Goal: Complete application form

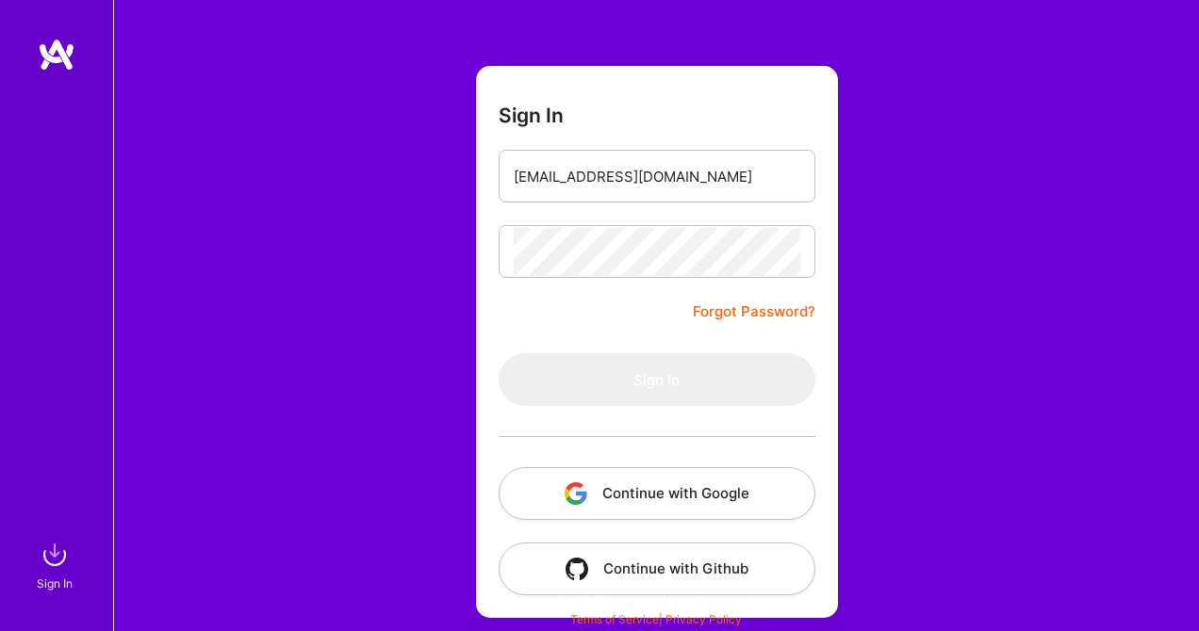
scroll to position [76, 0]
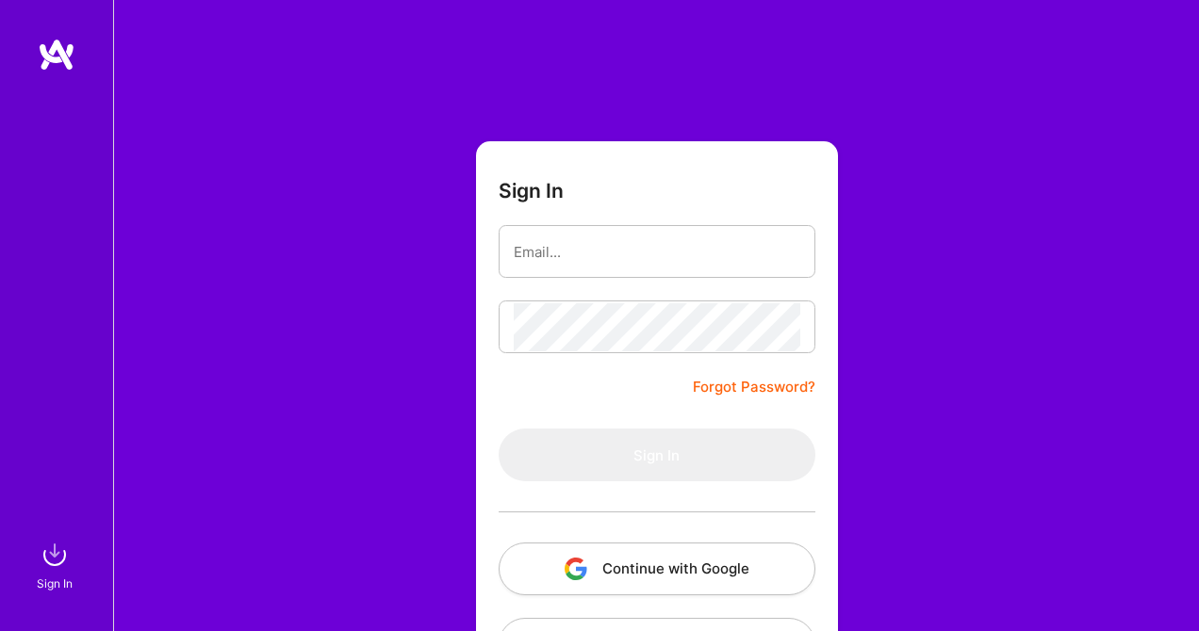
scroll to position [76, 0]
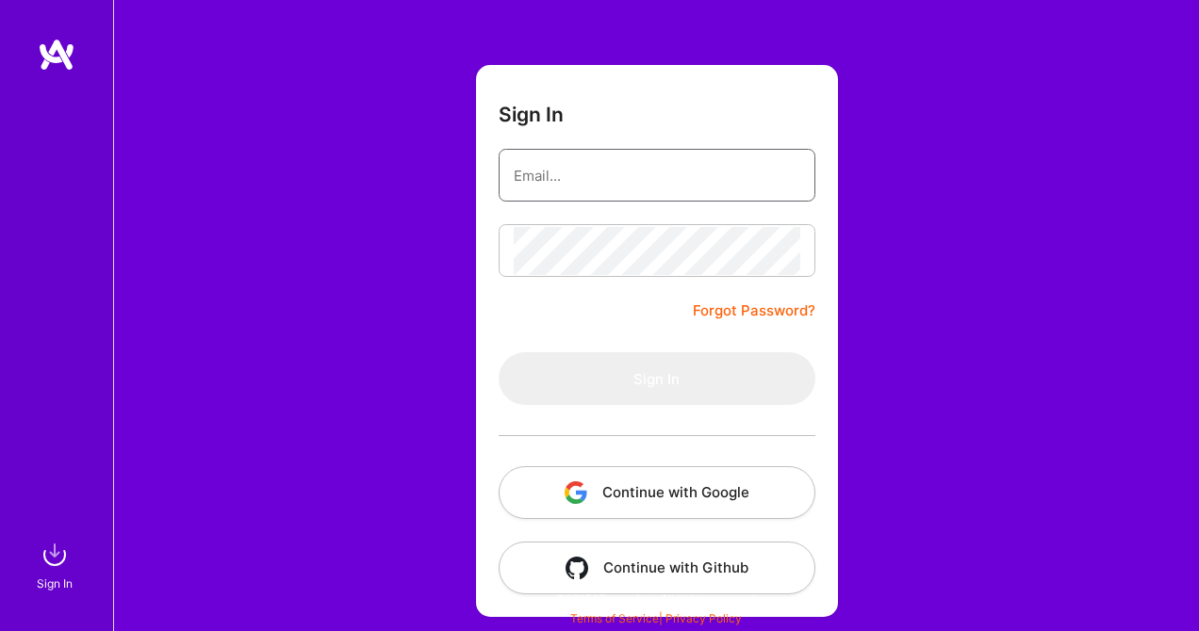
type input "shuschner@gmail.com"
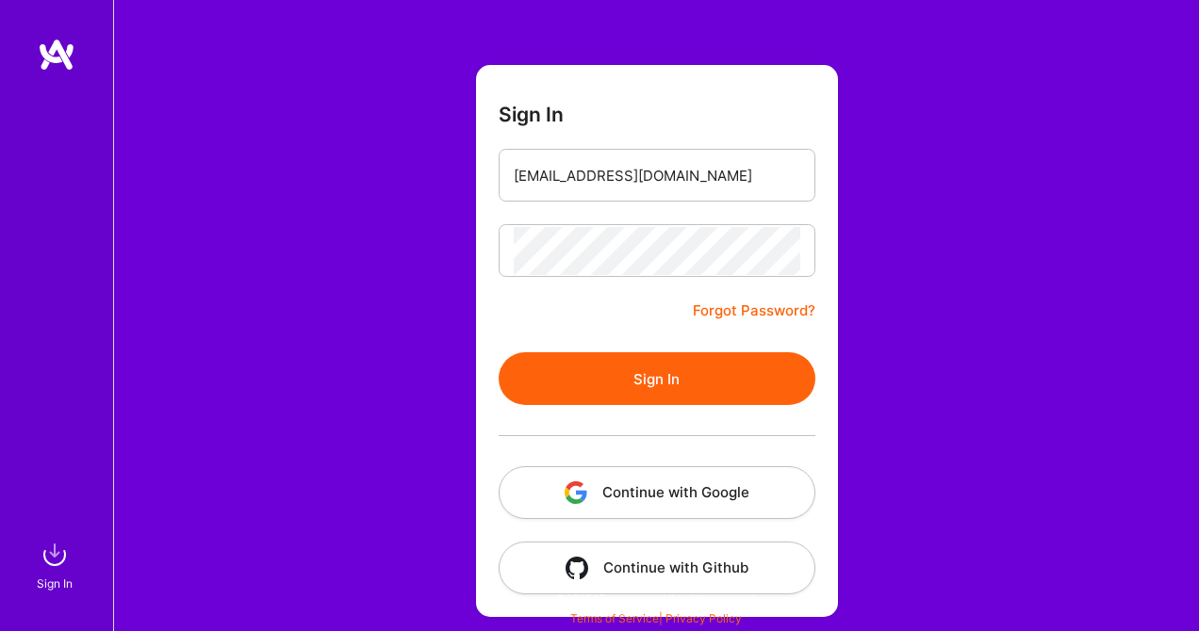
click at [569, 369] on button "Sign In" at bounding box center [657, 378] width 317 height 53
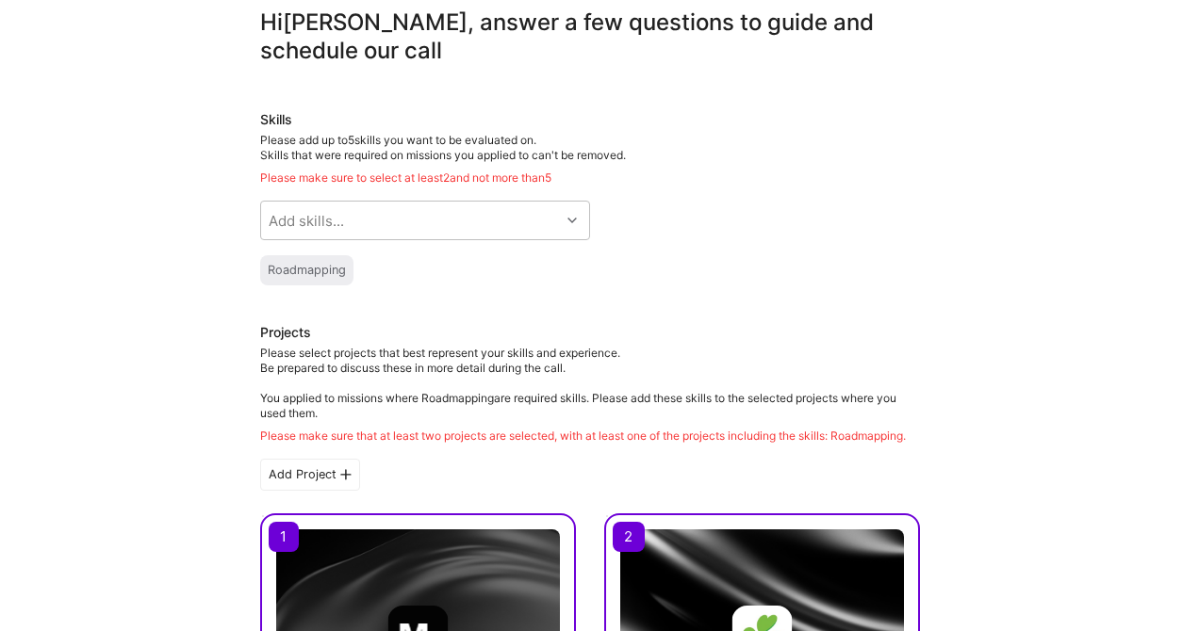
scroll to position [79, 0]
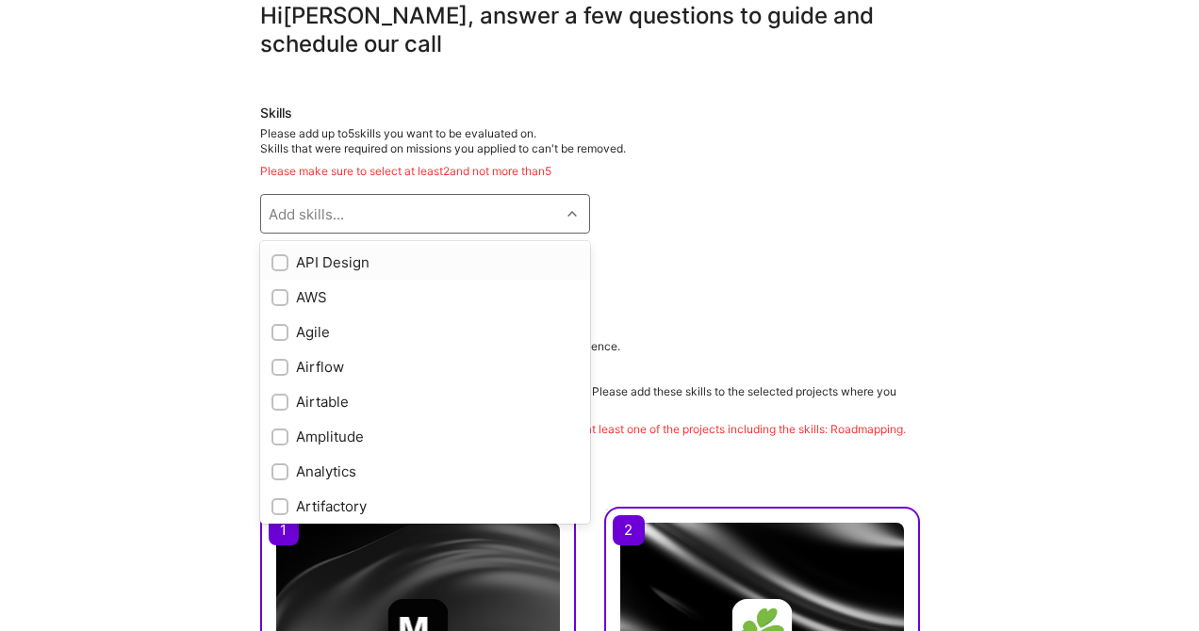
click at [571, 210] on icon at bounding box center [571, 213] width 9 height 9
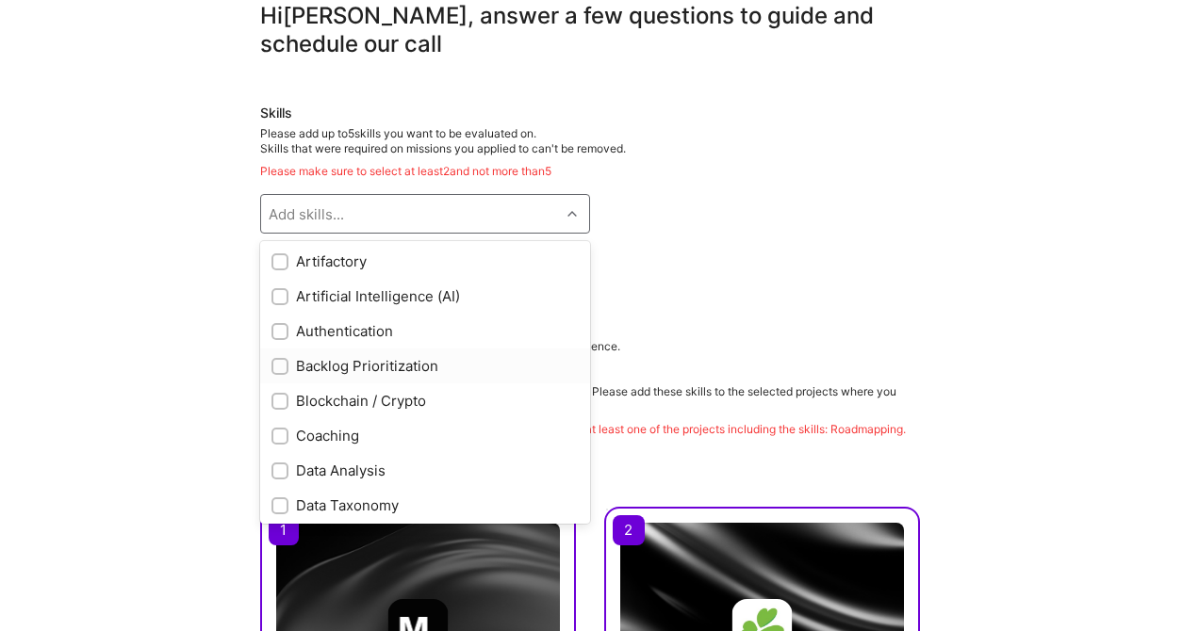
scroll to position [242, 0]
click at [275, 302] on input "checkbox" at bounding box center [281, 300] width 13 height 13
checkbox input "true"
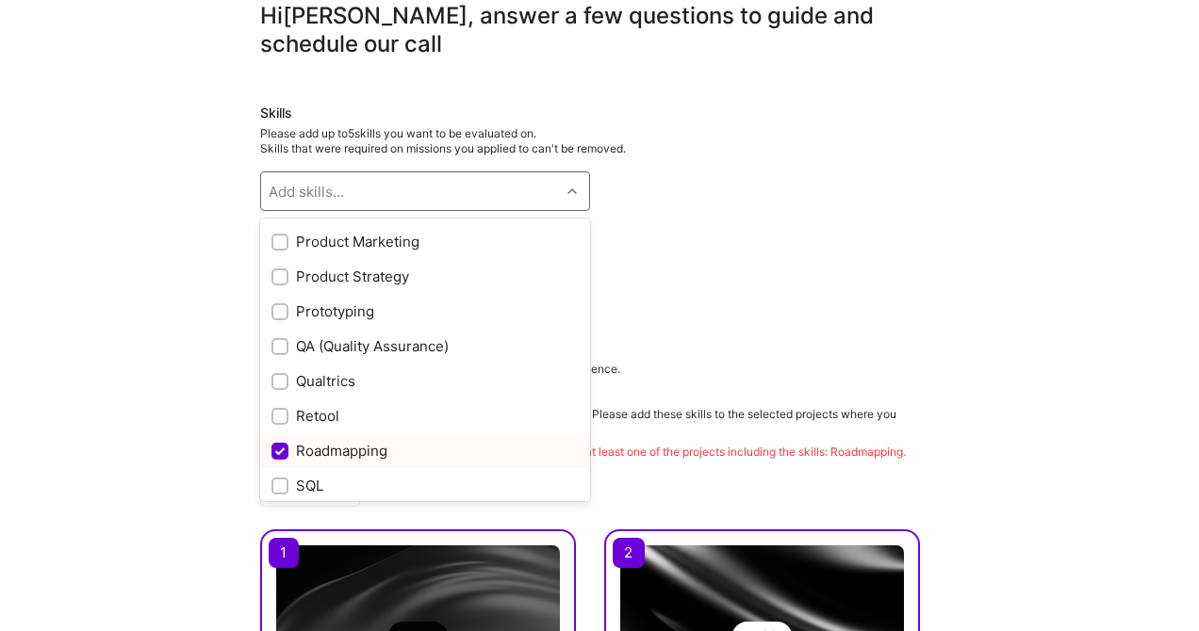
scroll to position [1675, 0]
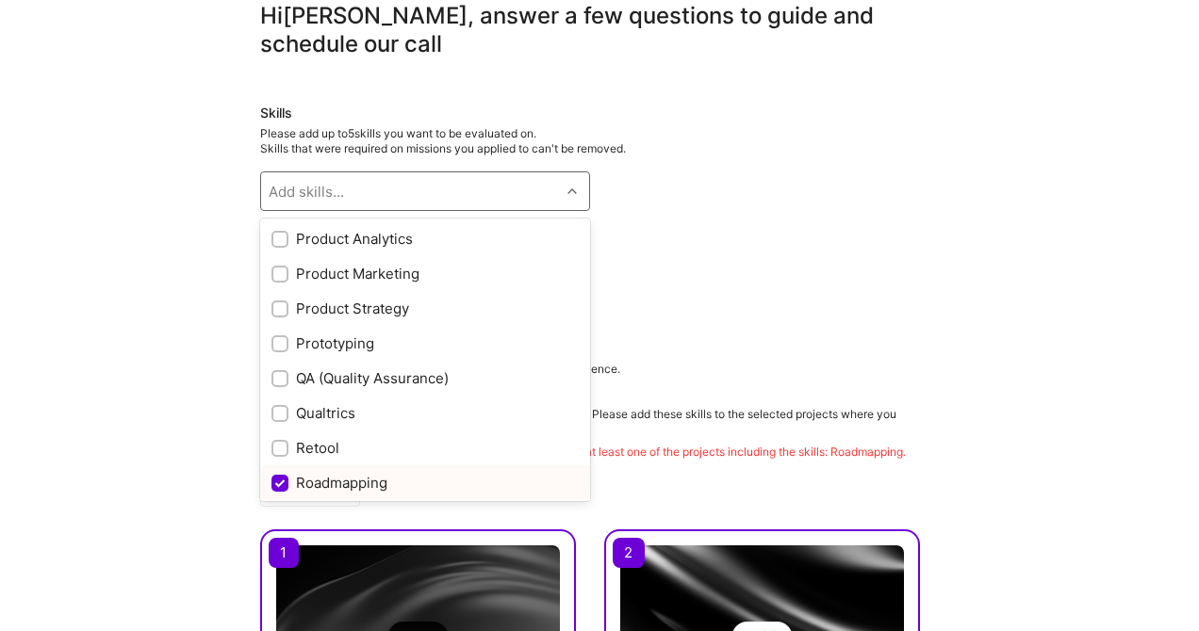
click at [278, 482] on input "checkbox" at bounding box center [281, 484] width 17 height 17
checkbox input "true"
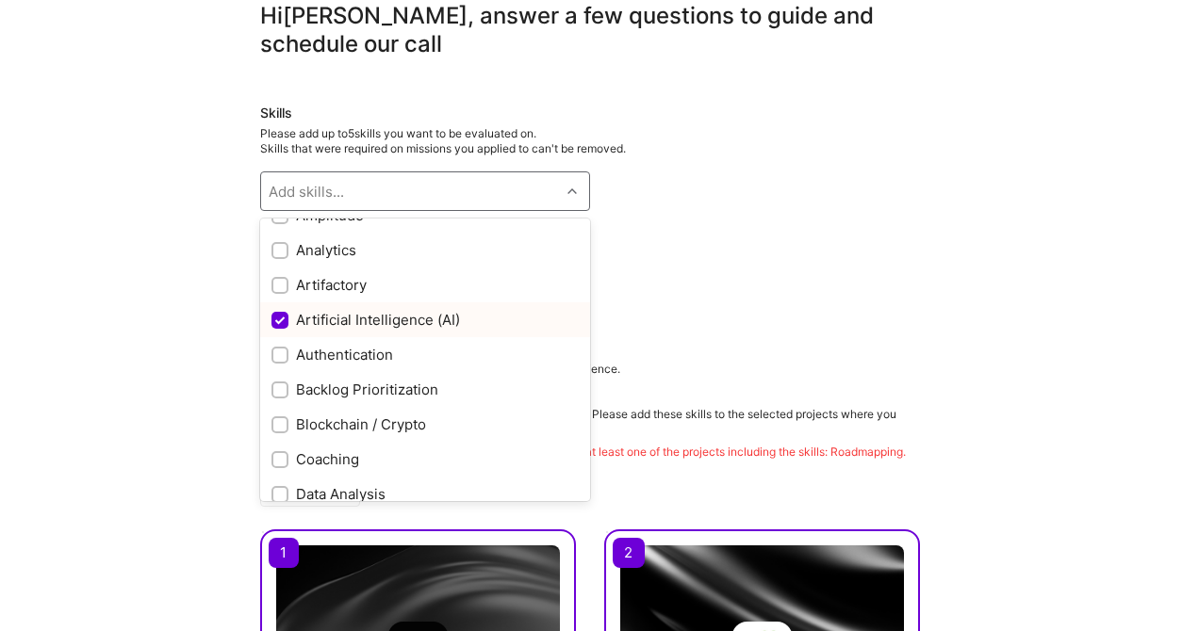
scroll to position [216, 0]
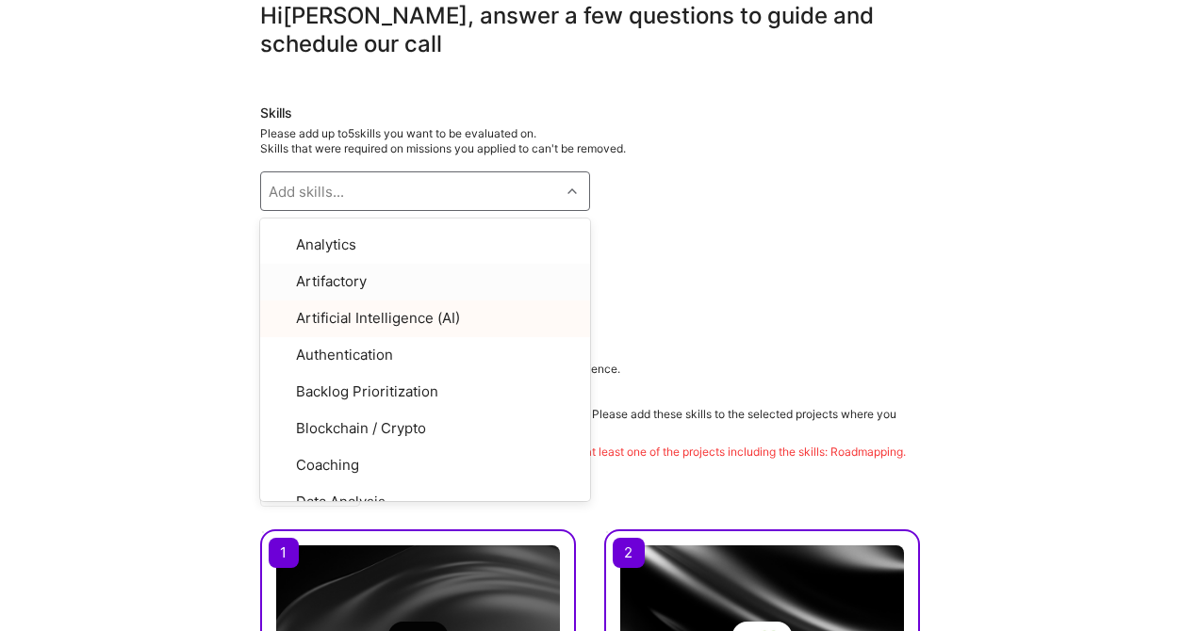
click at [648, 254] on div "Roadmapping" at bounding box center [590, 241] width 660 height 30
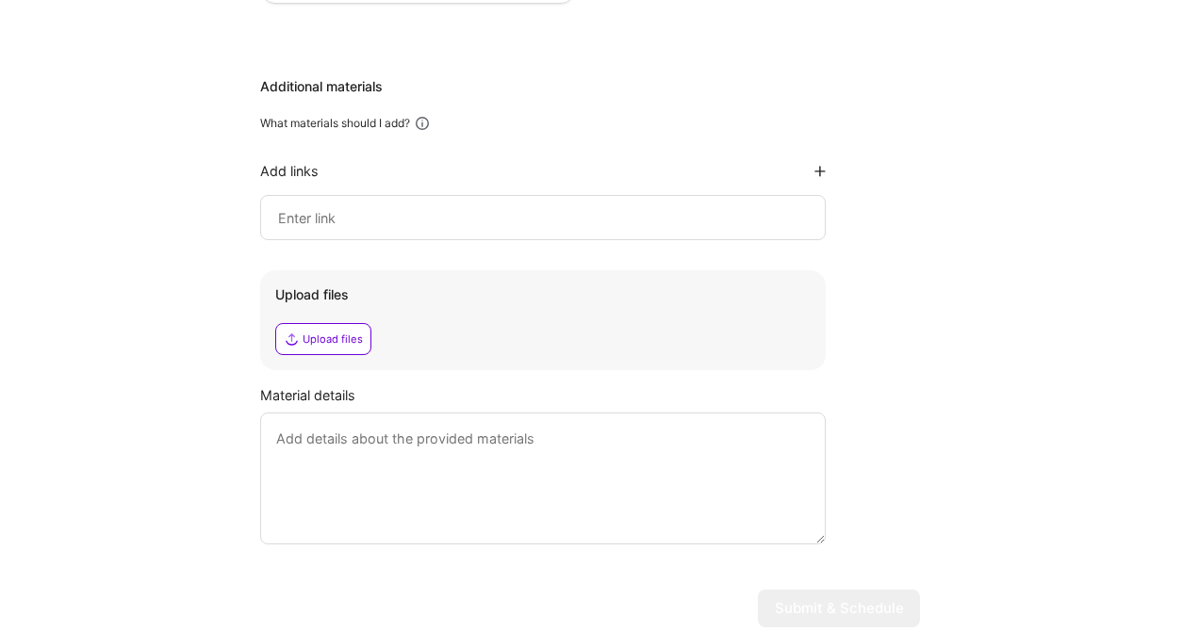
scroll to position [2393, 0]
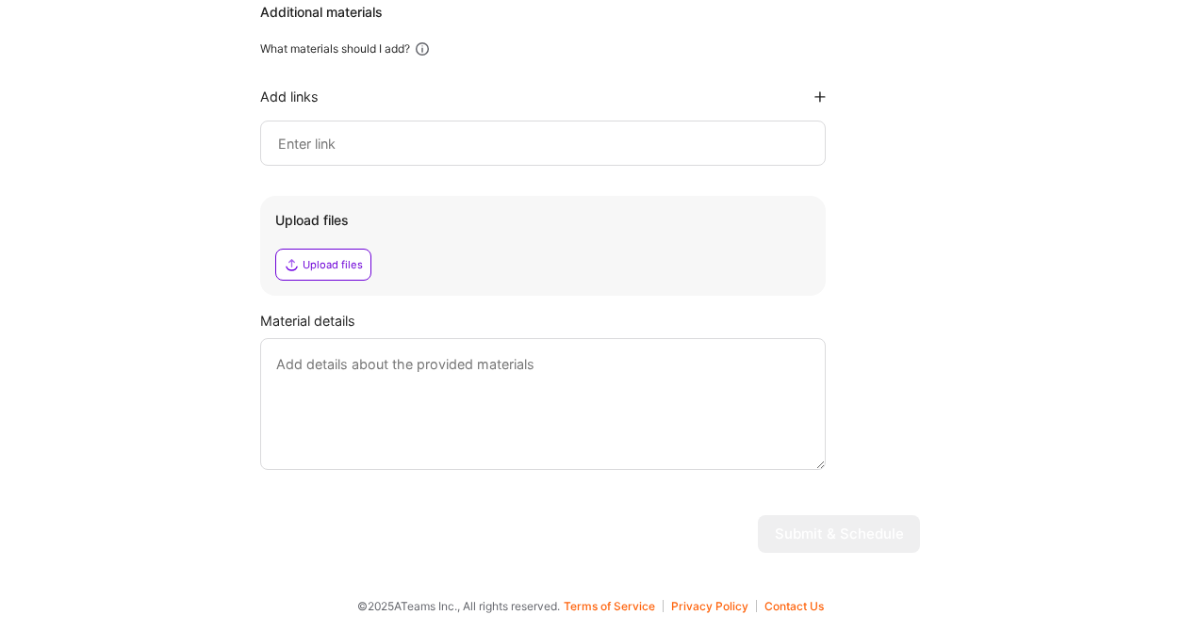
click at [542, 373] on textarea at bounding box center [542, 404] width 565 height 132
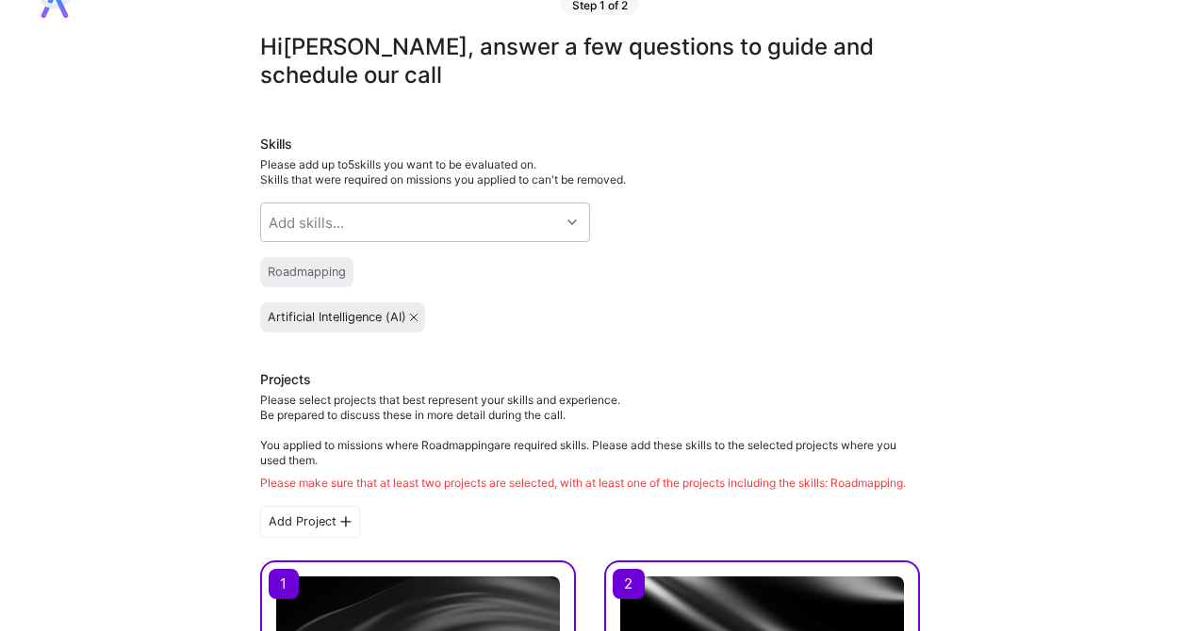
scroll to position [46, 0]
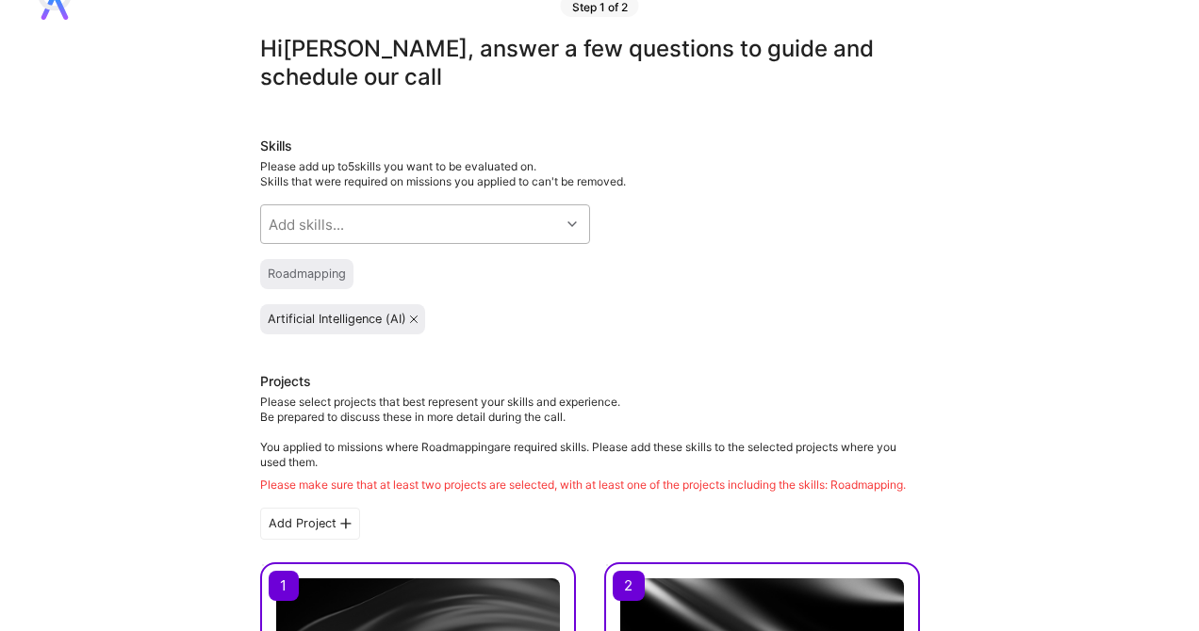
click at [571, 220] on icon at bounding box center [571, 224] width 9 height 9
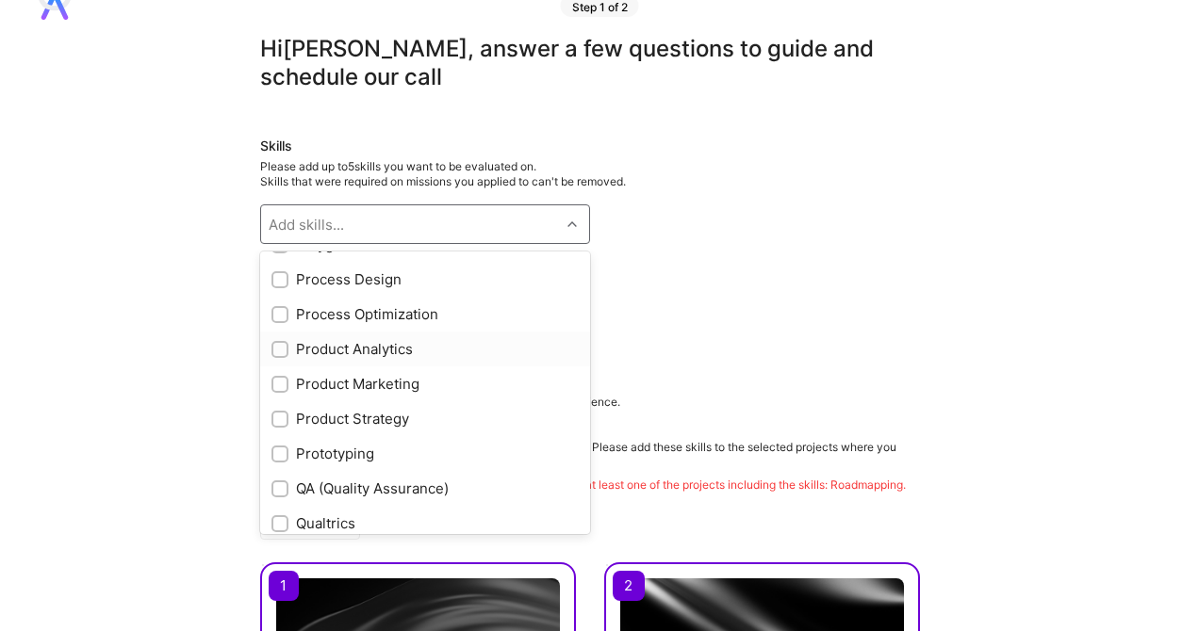
scroll to position [1605, 0]
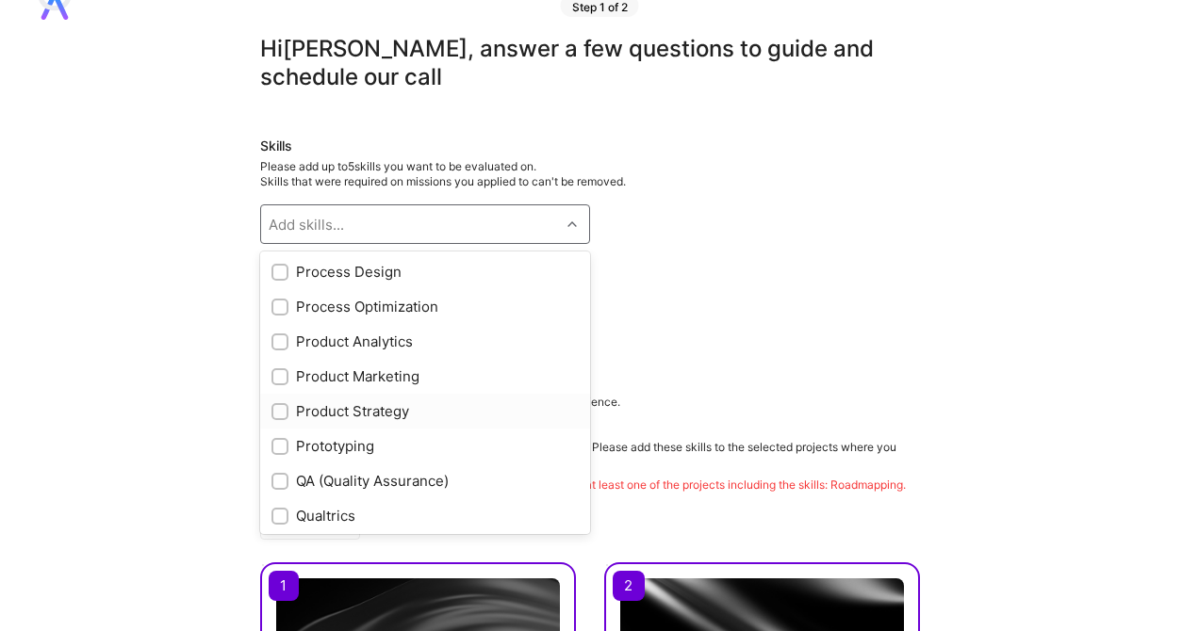
click at [276, 408] on input "checkbox" at bounding box center [281, 412] width 13 height 13
checkbox input "true"
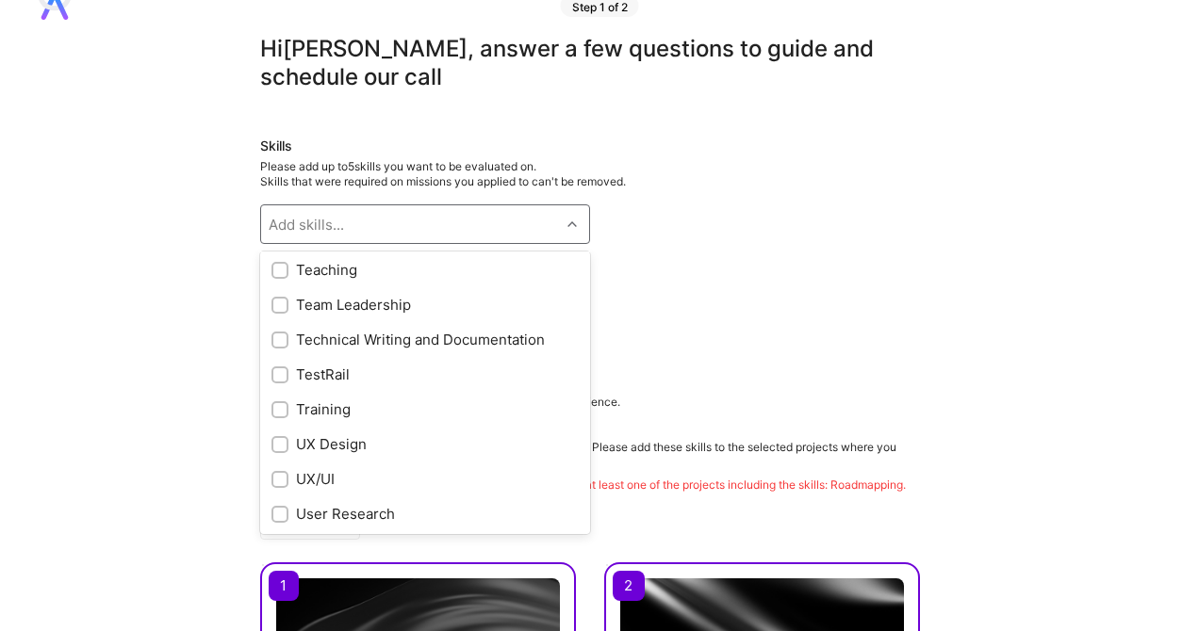
scroll to position [2306, 0]
click at [280, 307] on input "checkbox" at bounding box center [281, 304] width 13 height 13
checkbox input "true"
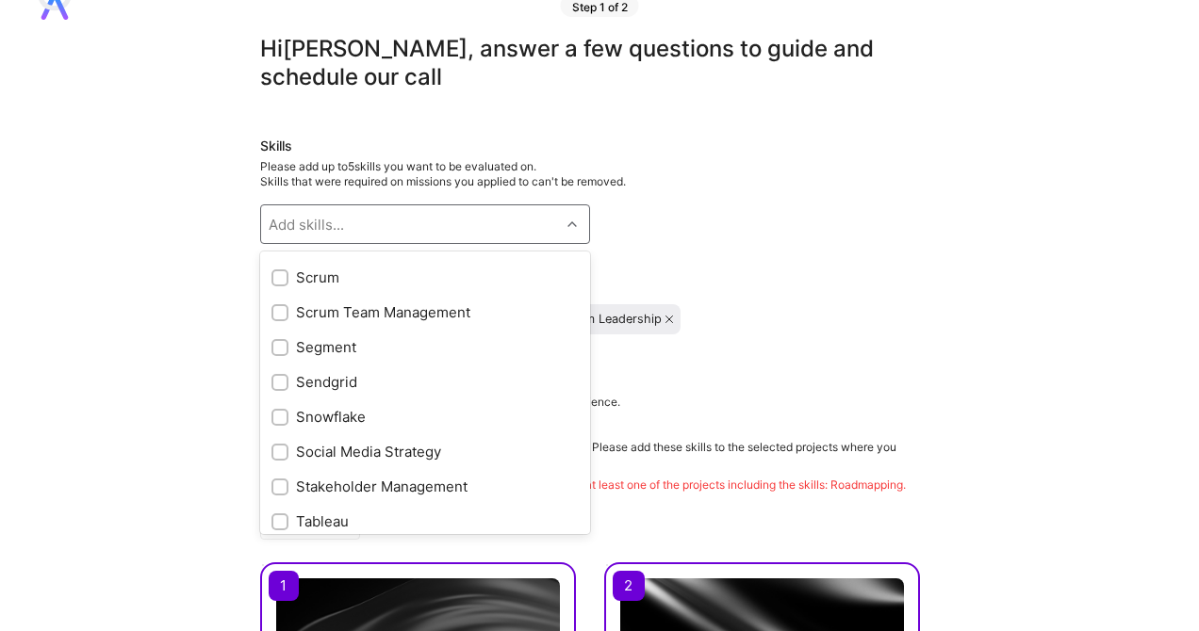
scroll to position [2006, 0]
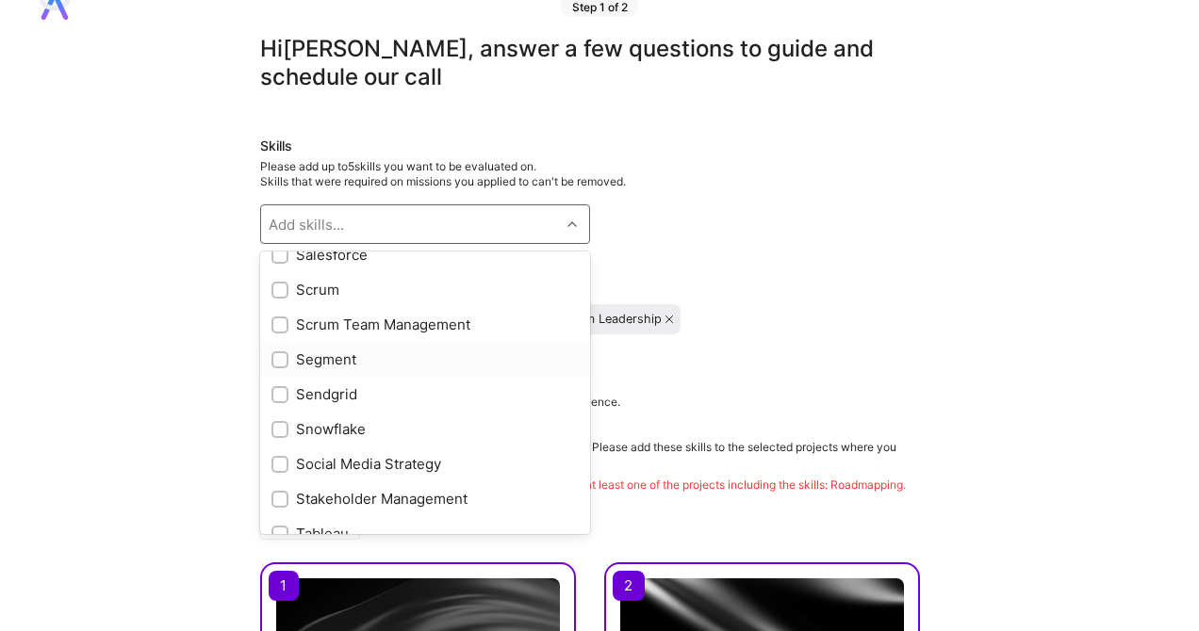
click at [280, 359] on input "checkbox" at bounding box center [281, 360] width 13 height 13
checkbox input "true"
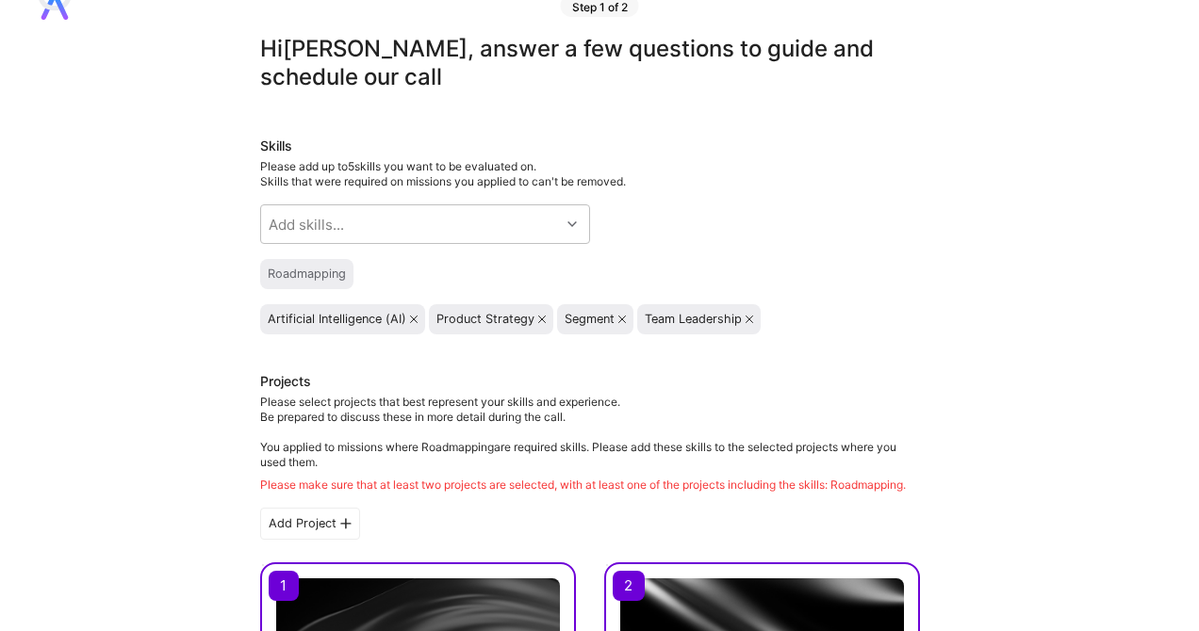
click at [704, 382] on h3 "Projects" at bounding box center [590, 383] width 660 height 23
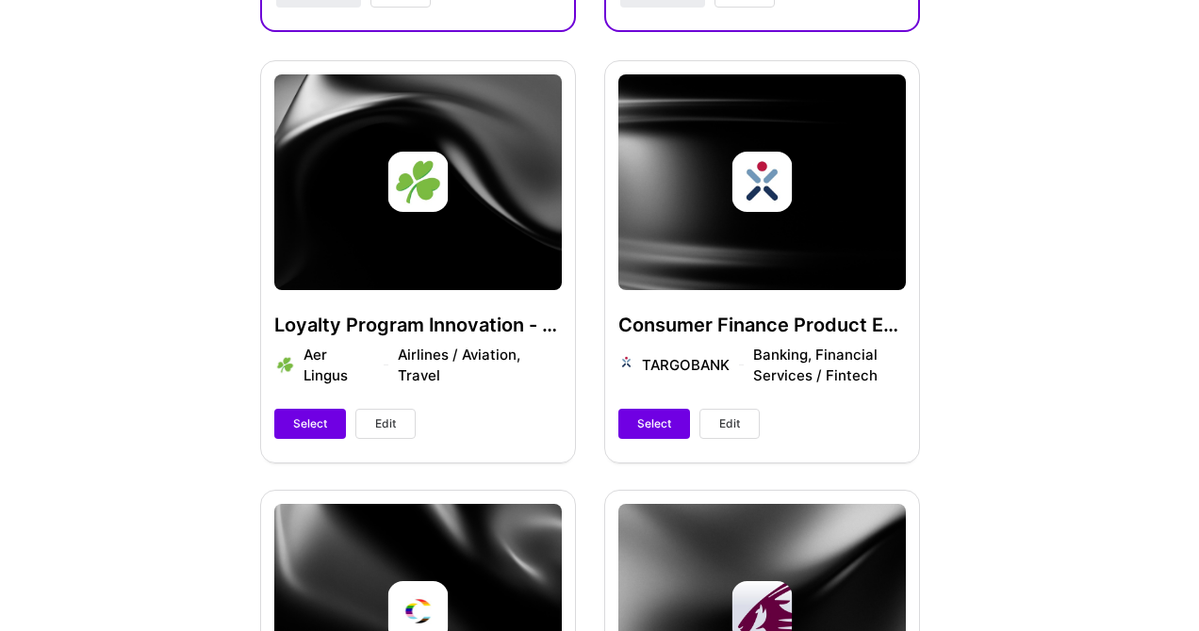
scroll to position [997, 0]
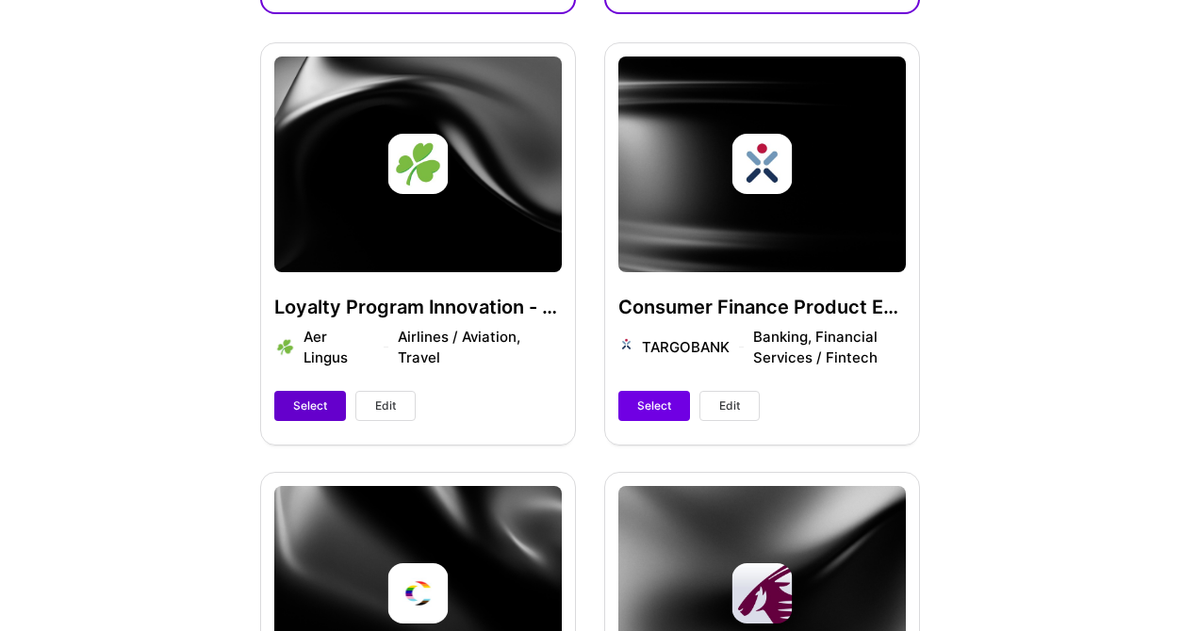
click at [308, 406] on span "Select" at bounding box center [310, 406] width 34 height 17
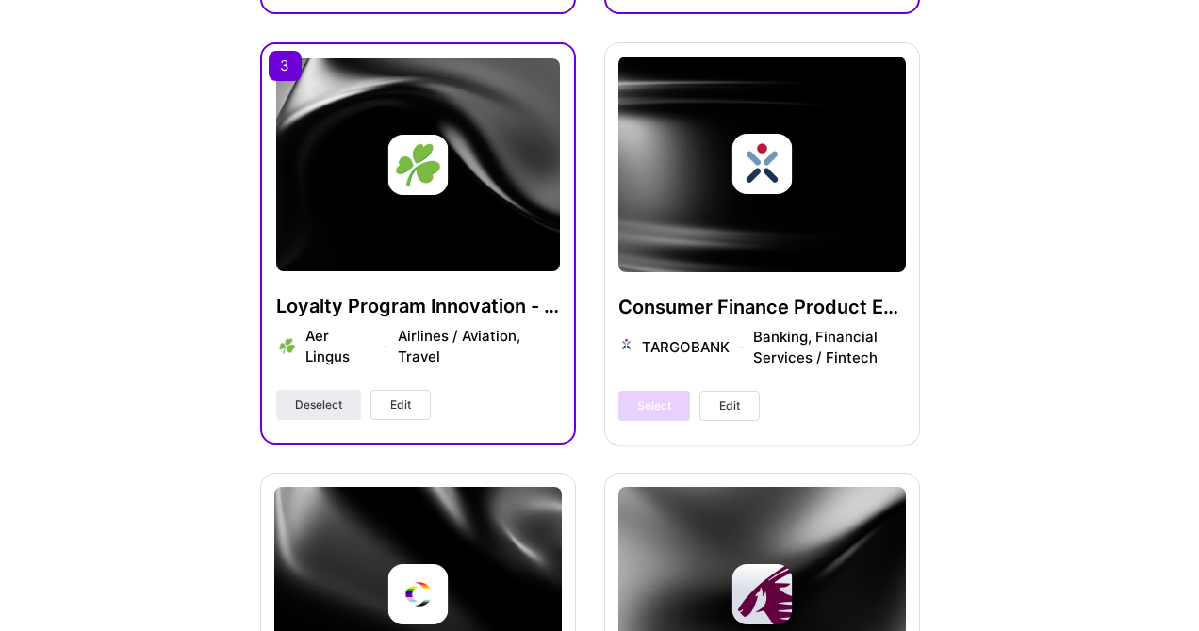
click at [664, 408] on div "Select Edit" at bounding box center [688, 406] width 141 height 30
click at [654, 408] on div "Select Edit" at bounding box center [688, 406] width 141 height 30
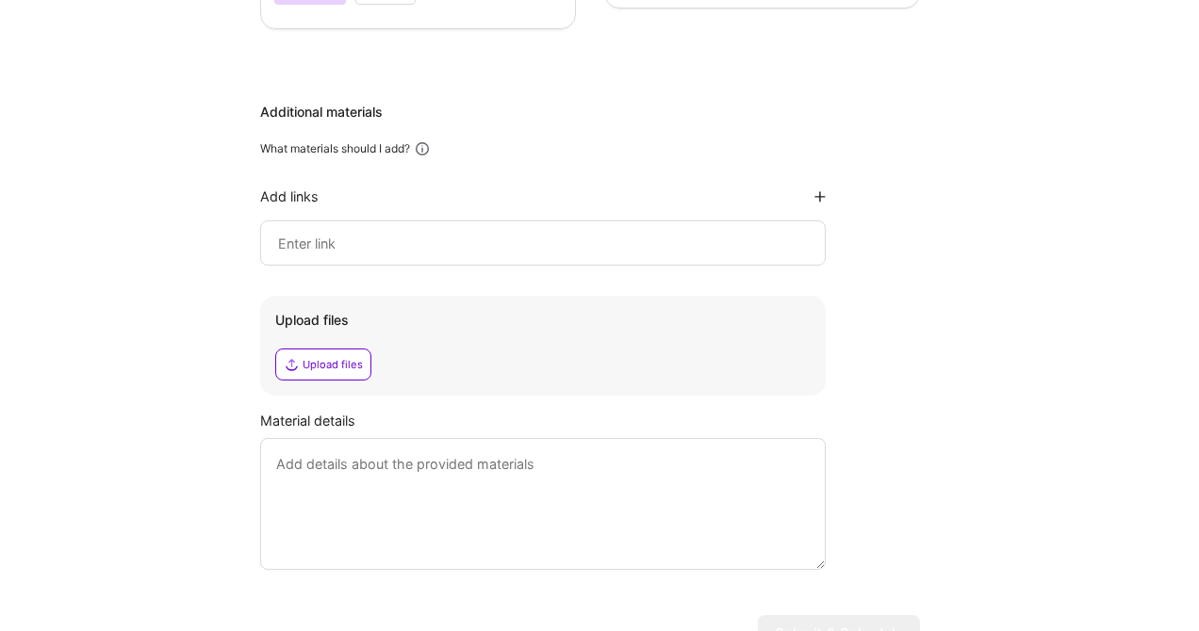
scroll to position [2394, 0]
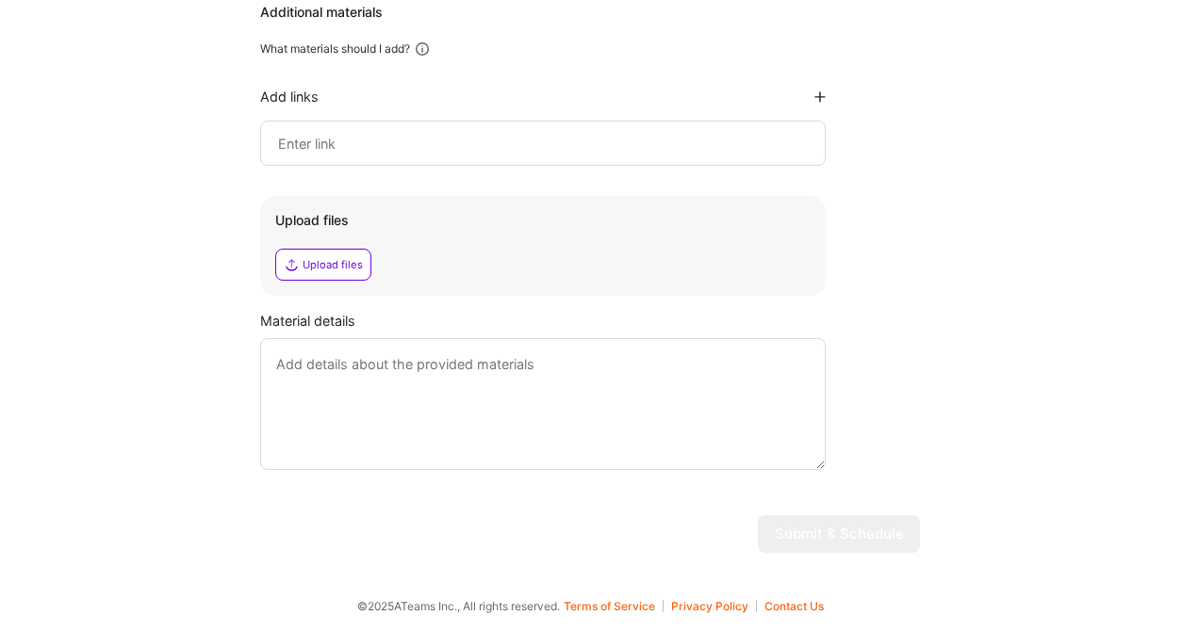
click at [375, 358] on textarea at bounding box center [542, 404] width 565 height 132
